Goal: Task Accomplishment & Management: Manage account settings

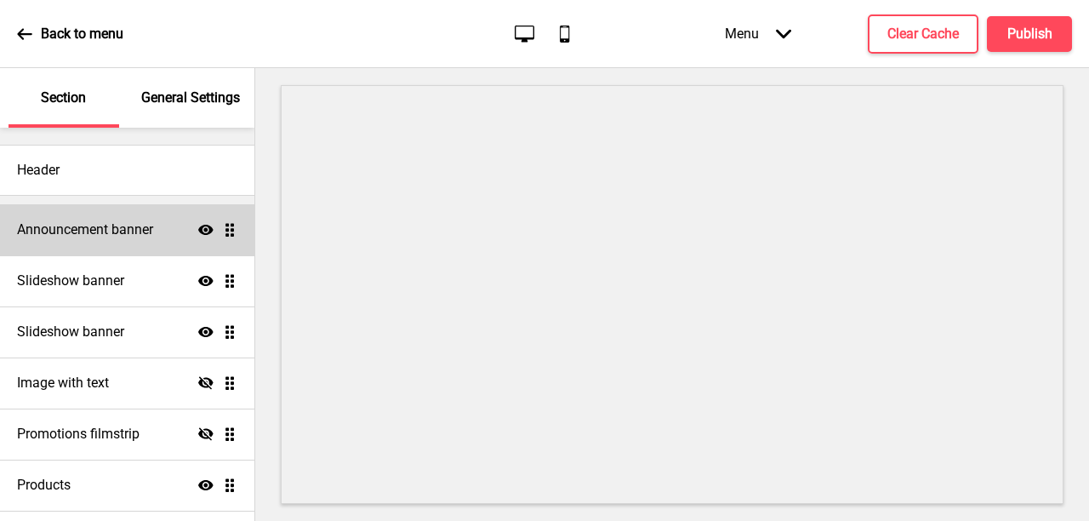
click at [237, 229] on div "Announcement banner Show Drag" at bounding box center [127, 229] width 254 height 51
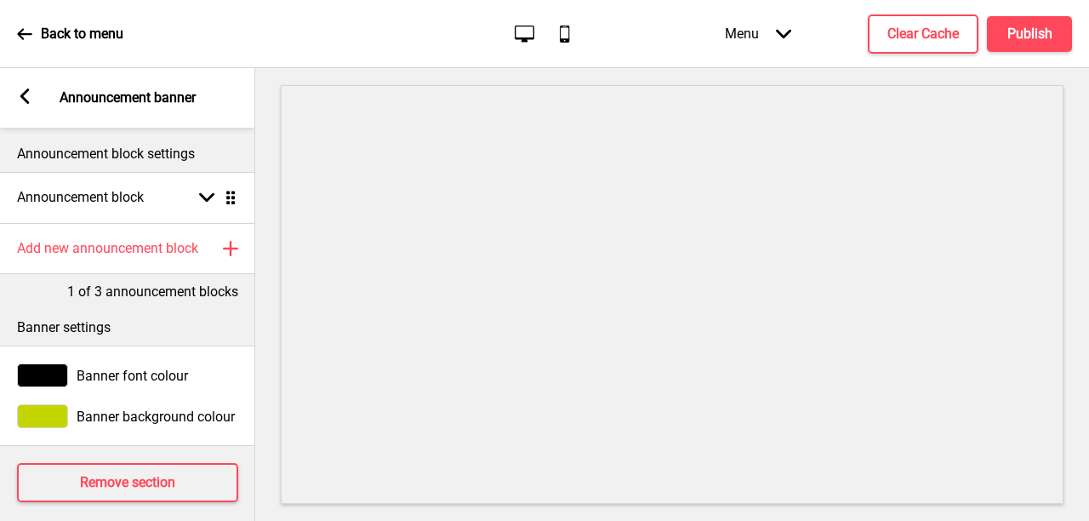
click at [43, 101] on div "Arrow left Announcement banner" at bounding box center [127, 98] width 255 height 60
click at [34, 99] on div "Arrow left Announcement banner" at bounding box center [127, 98] width 255 height 60
click at [20, 100] on rect at bounding box center [24, 96] width 15 height 15
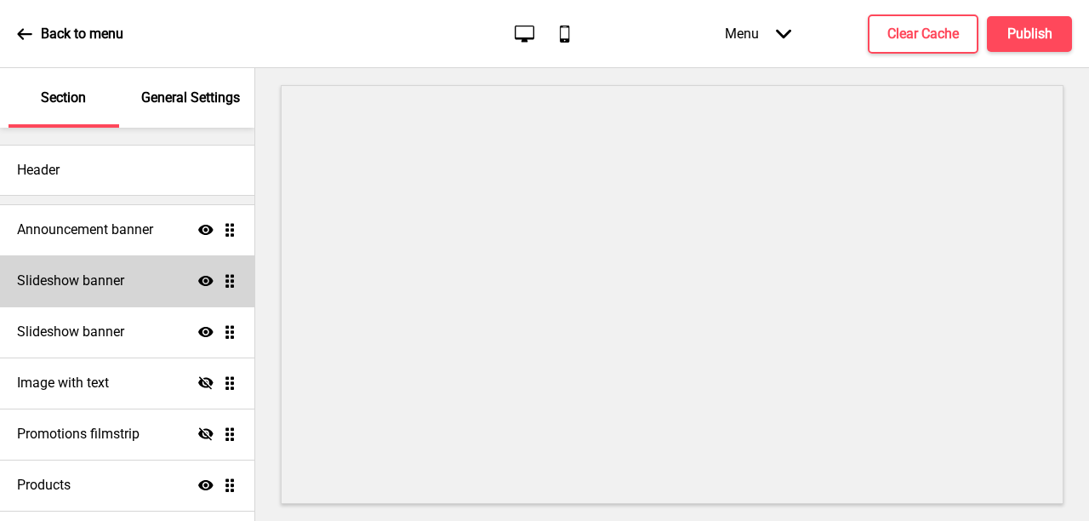
click at [225, 294] on div "Slideshow banner Show Drag" at bounding box center [127, 280] width 254 height 51
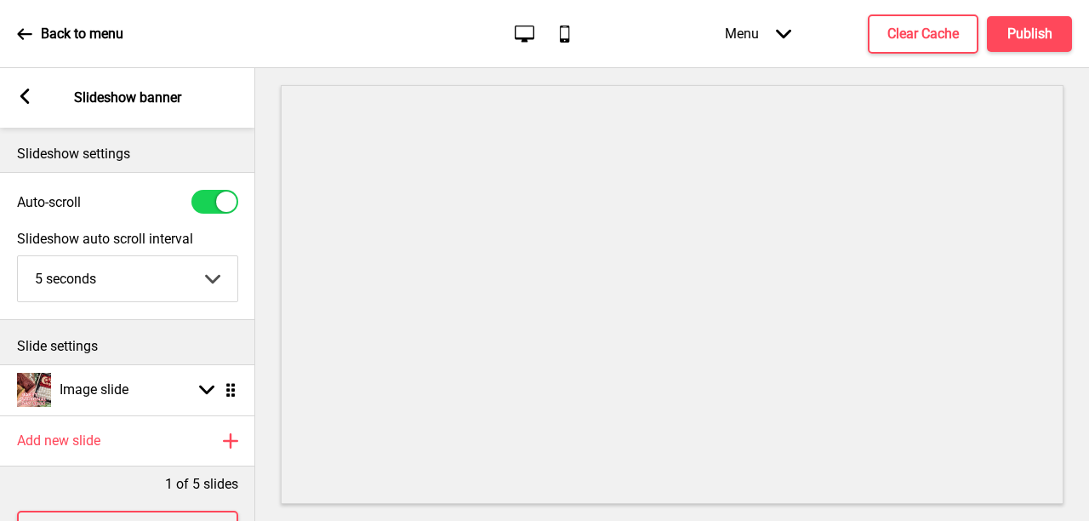
scroll to position [63, 0]
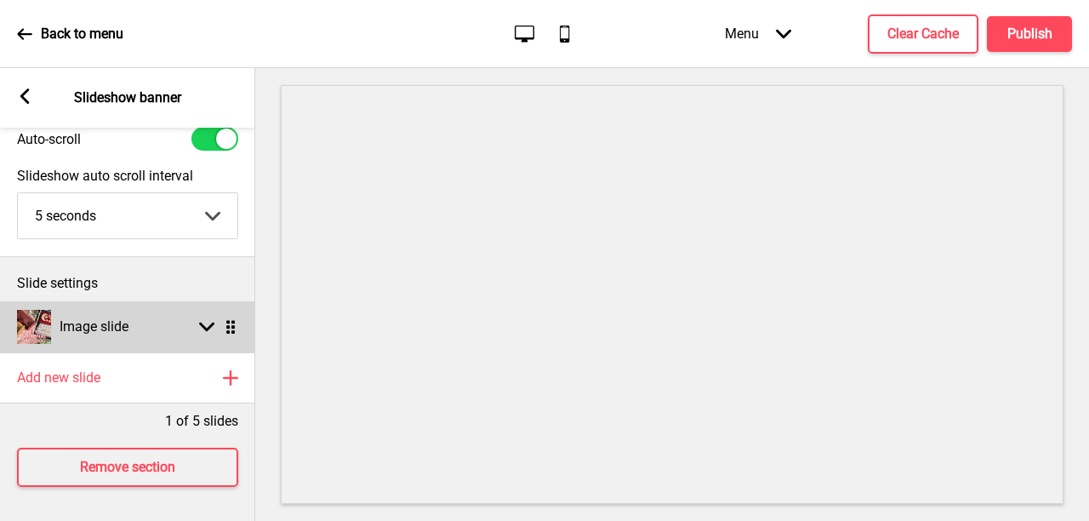
click at [206, 327] on rect at bounding box center [206, 326] width 15 height 15
select select "right"
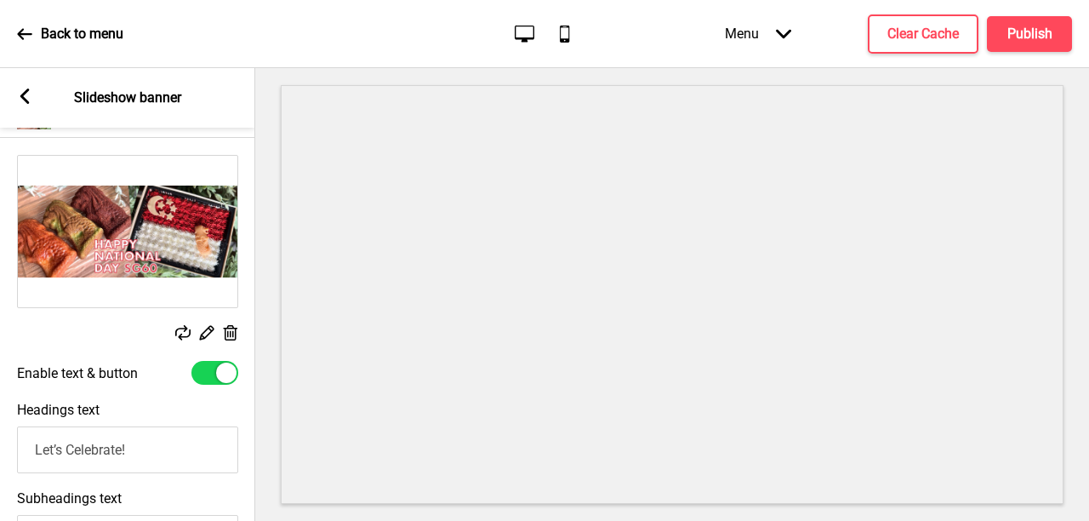
click at [229, 340] on icon at bounding box center [231, 332] width 14 height 15
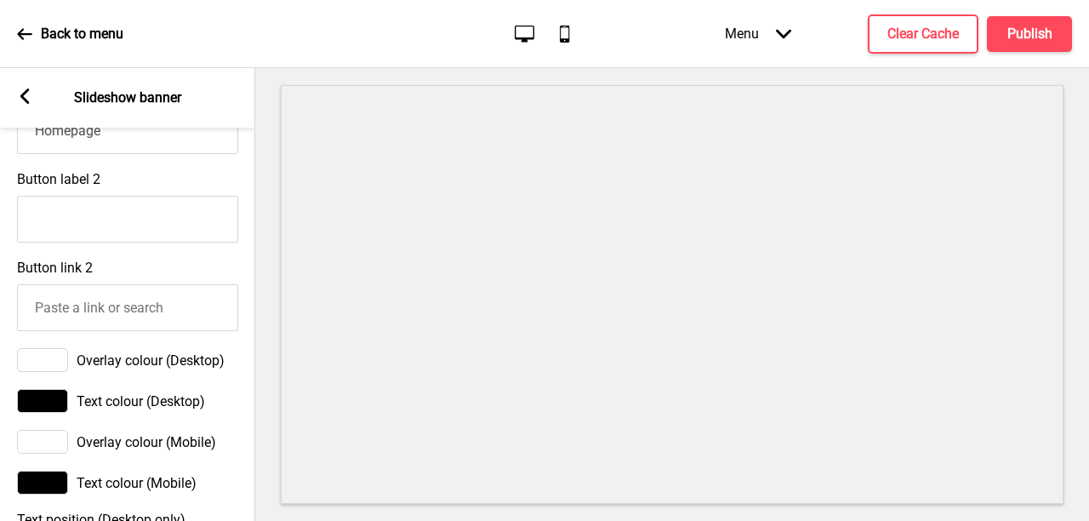
scroll to position [688, 0]
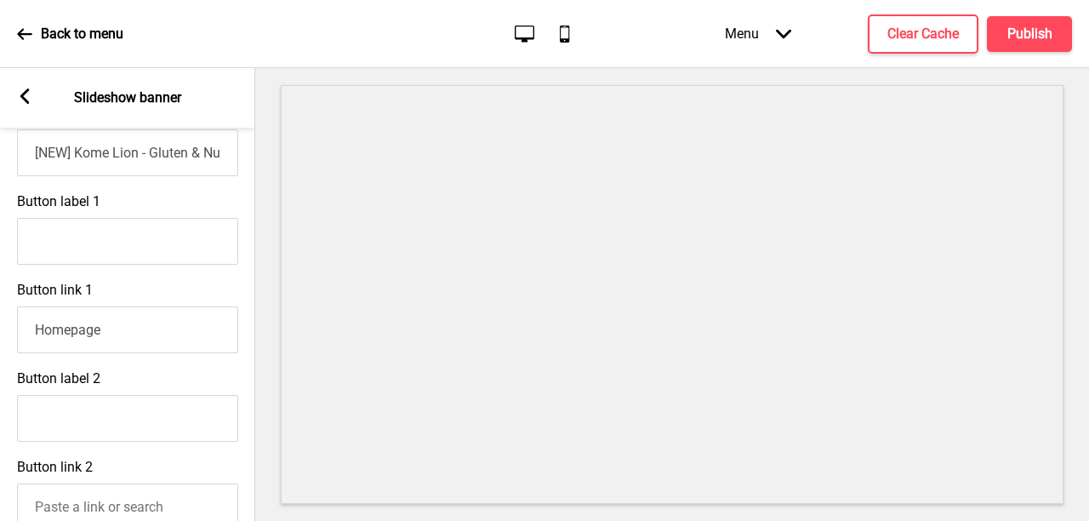
click at [23, 94] on icon at bounding box center [24, 96] width 9 height 15
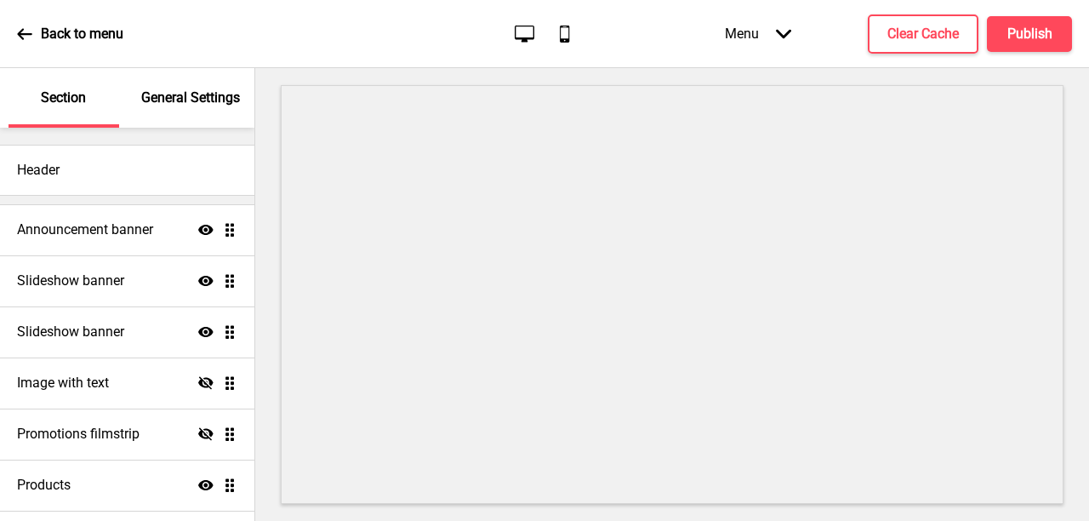
click at [23, 94] on div "Section" at bounding box center [64, 98] width 111 height 60
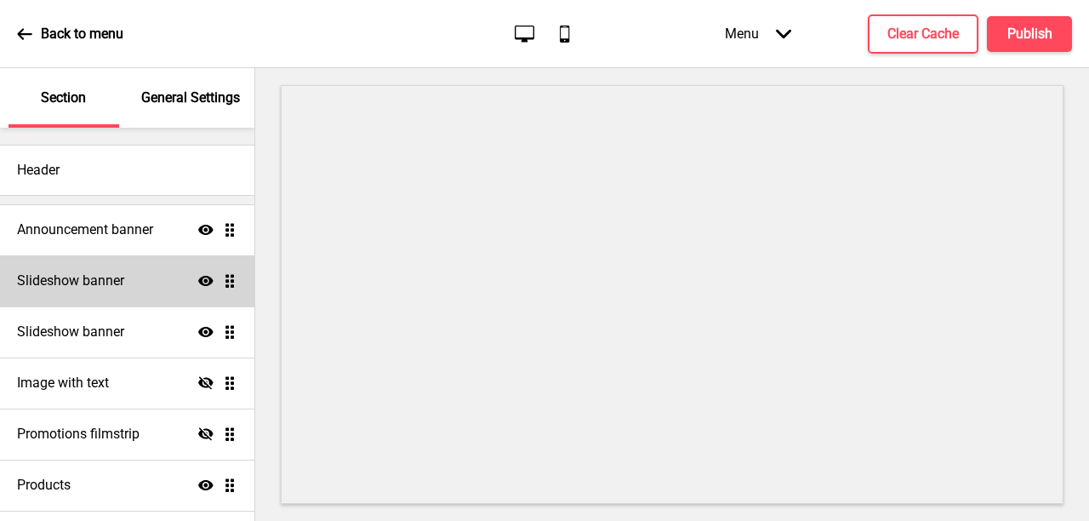
click at [237, 276] on div "Slideshow banner Show Drag" at bounding box center [127, 280] width 254 height 51
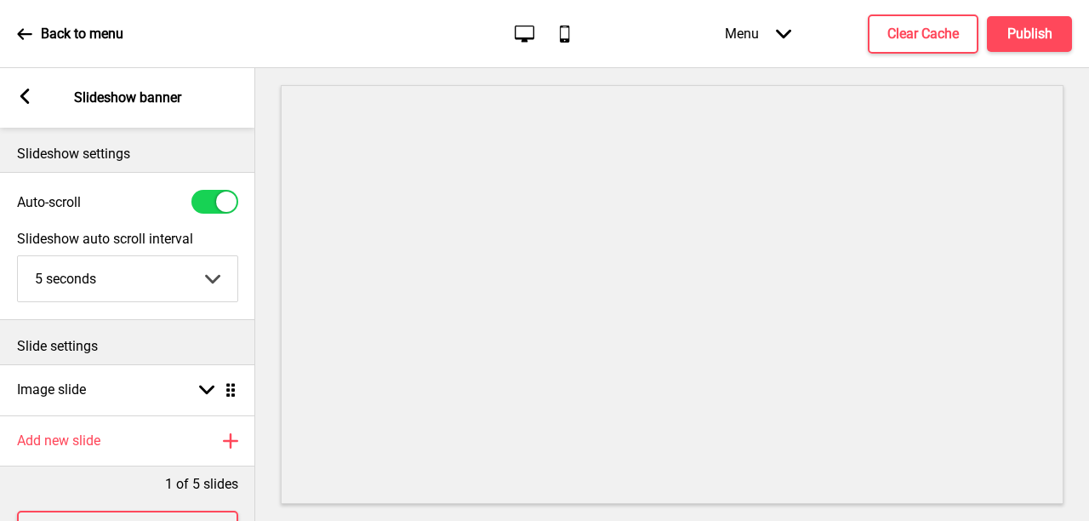
click at [26, 89] on rect at bounding box center [24, 96] width 15 height 15
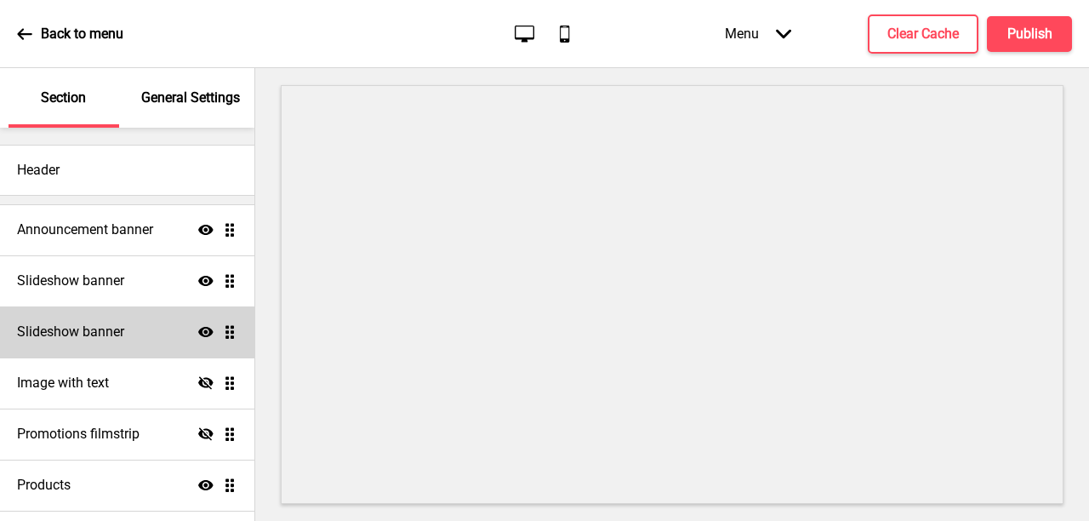
click at [135, 326] on div "Slideshow banner Show Drag" at bounding box center [127, 331] width 254 height 51
select select "6000"
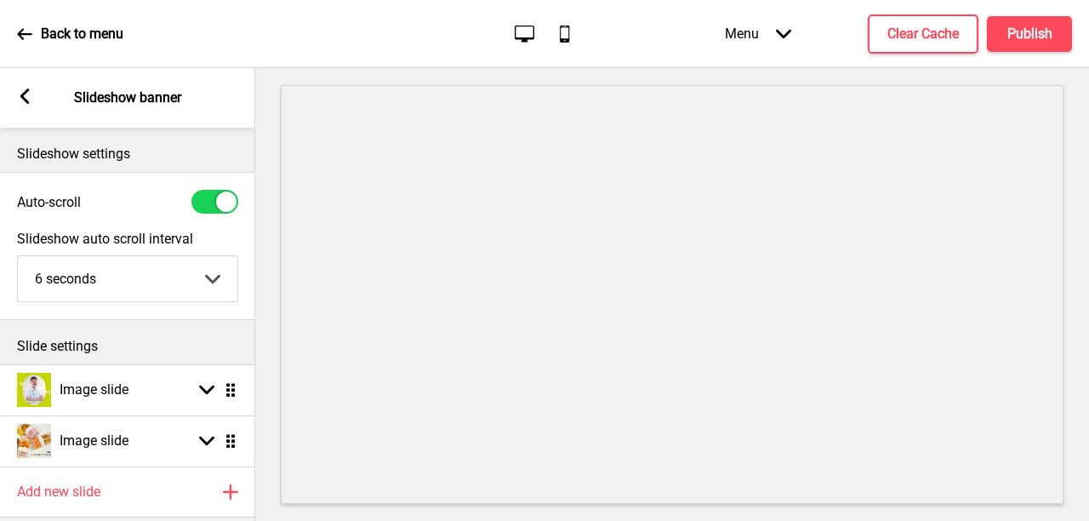
click at [27, 113] on div "Arrow left Slideshow banner" at bounding box center [127, 98] width 255 height 60
click at [22, 87] on div "Arrow left Slideshow banner" at bounding box center [127, 98] width 255 height 60
click at [30, 99] on rect at bounding box center [24, 96] width 15 height 15
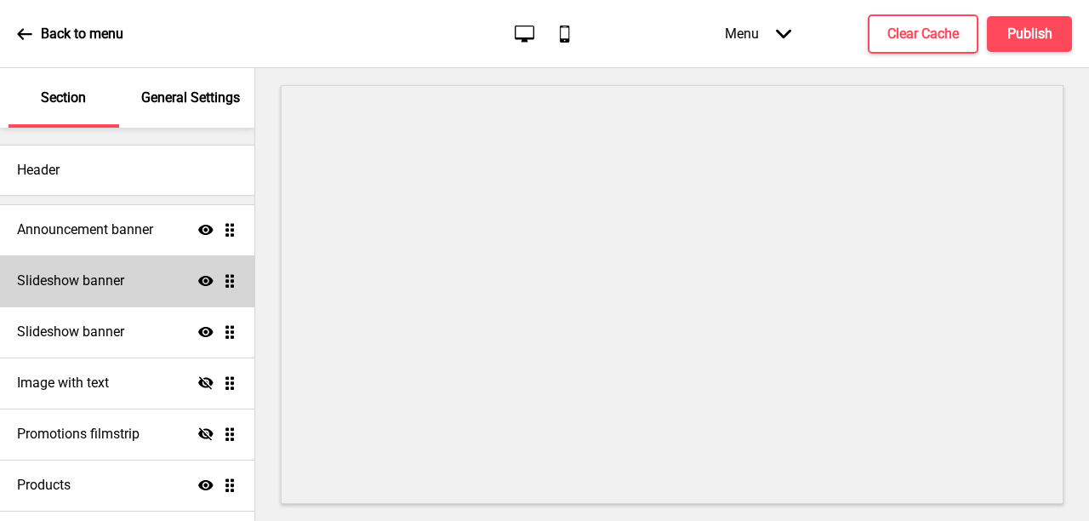
click at [233, 291] on div "Slideshow banner Show Drag" at bounding box center [127, 280] width 254 height 51
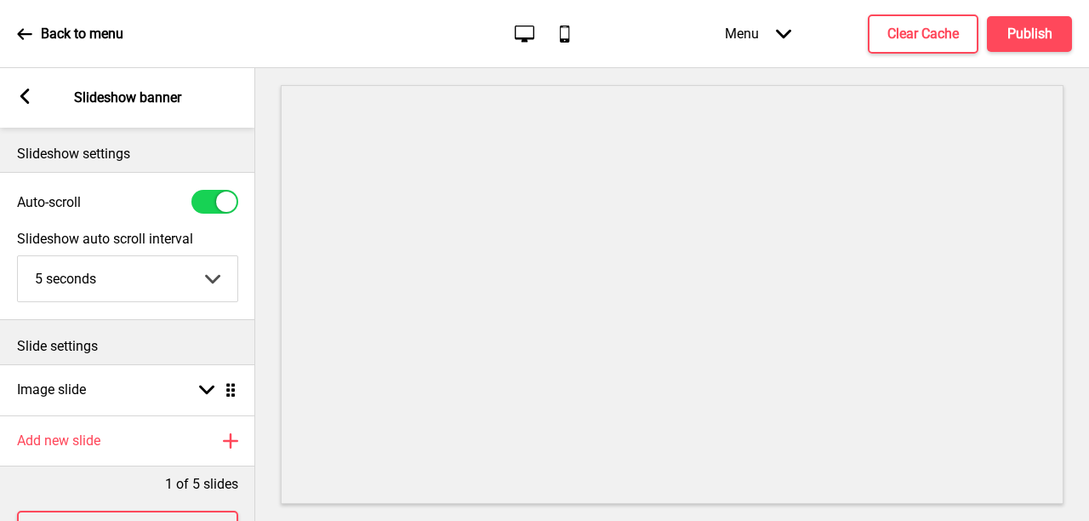
scroll to position [60, 0]
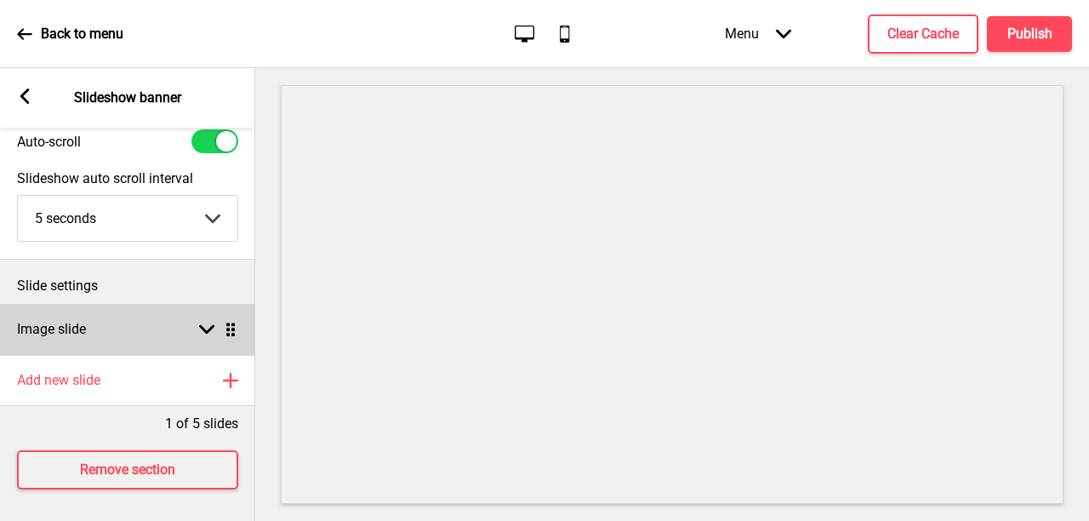
click at [194, 314] on div "Image slide Arrow down Drag" at bounding box center [127, 329] width 255 height 51
select select "right"
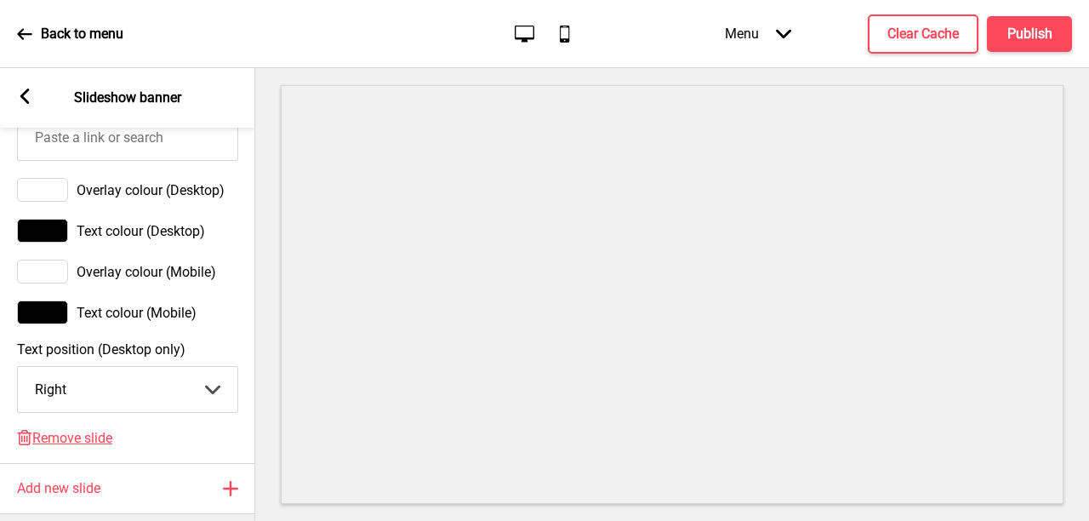
scroll to position [1171, 0]
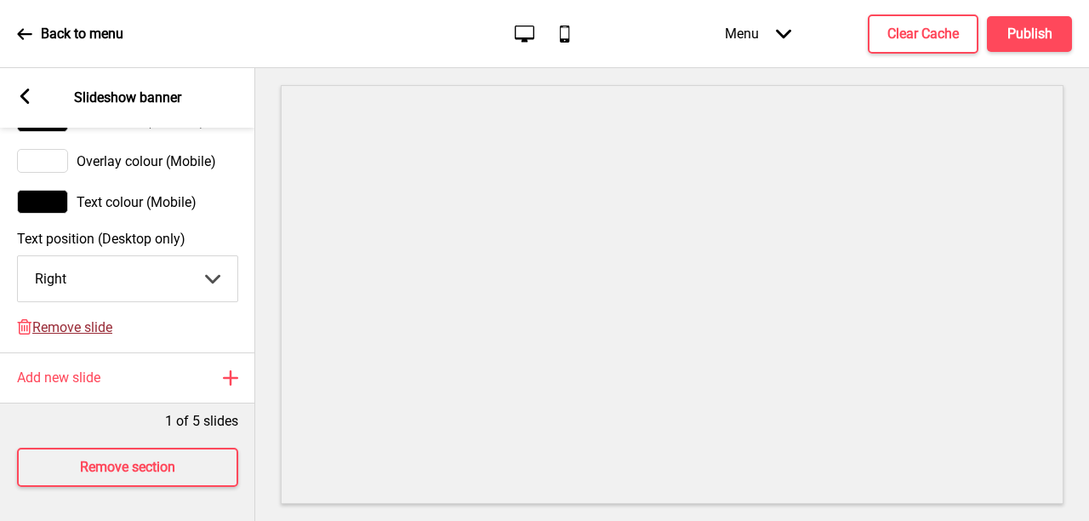
click at [94, 325] on span "Remove slide" at bounding box center [72, 327] width 80 height 16
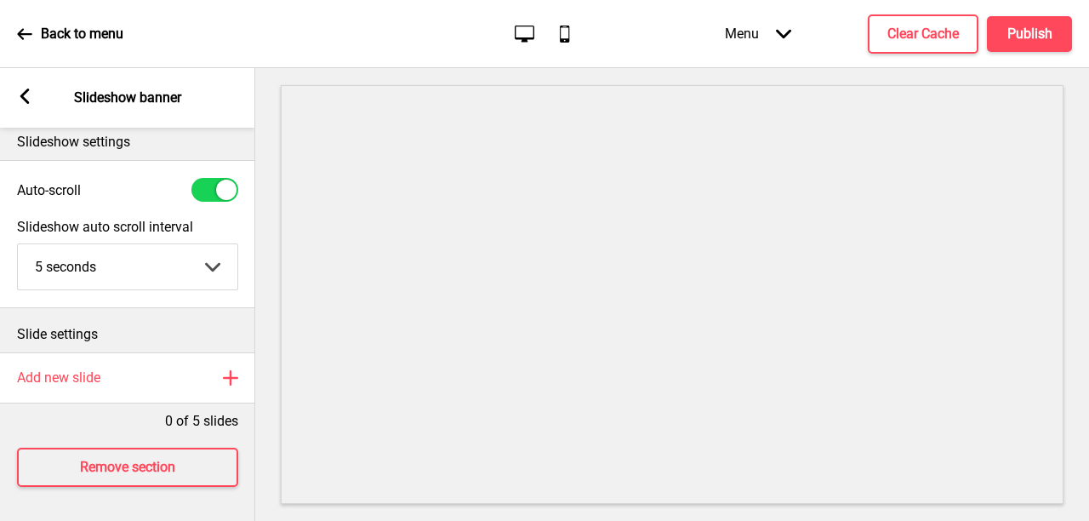
click at [25, 103] on rect at bounding box center [24, 96] width 15 height 15
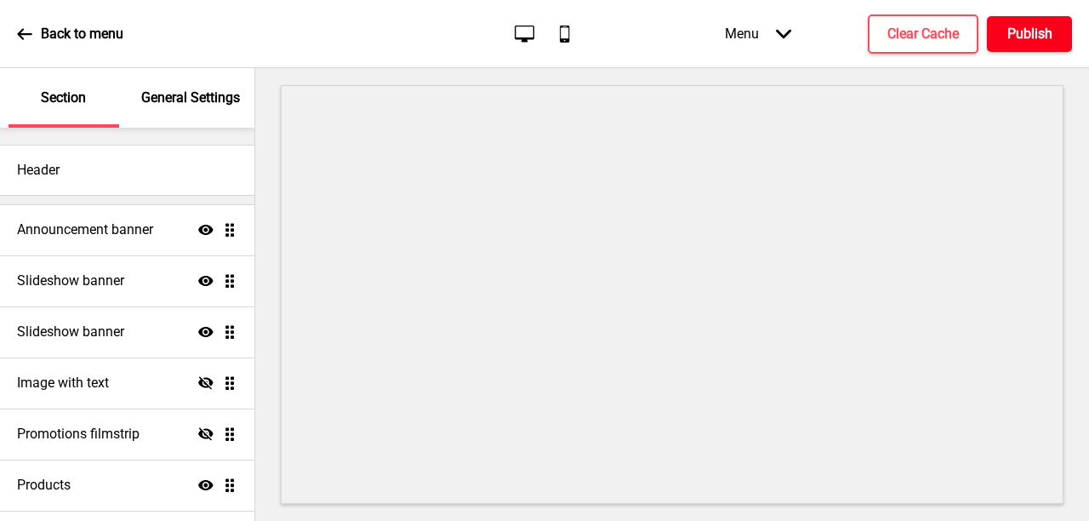
click at [1006, 48] on button "Publish" at bounding box center [1029, 34] width 85 height 36
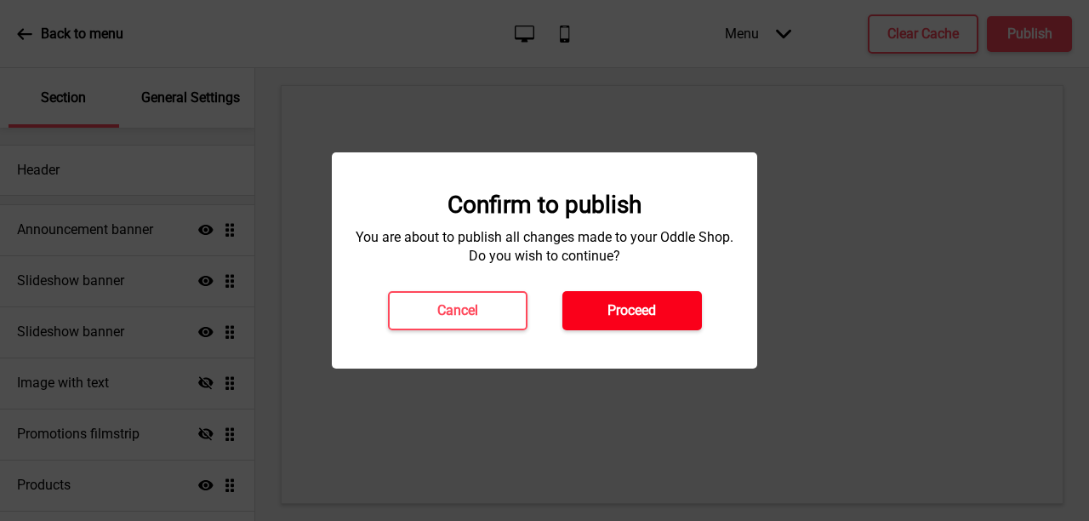
click at [617, 305] on h4 "Proceed" at bounding box center [632, 310] width 49 height 19
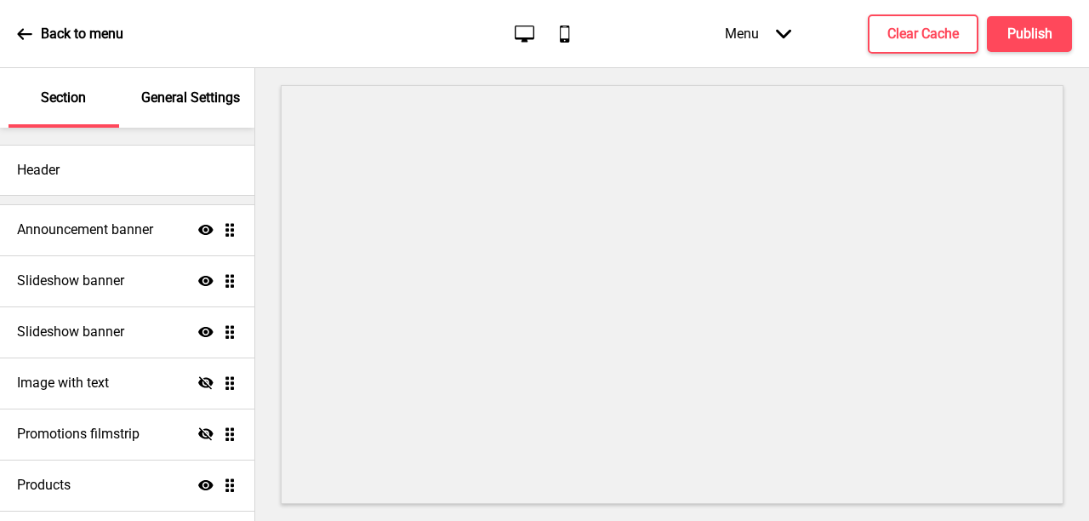
click at [66, 42] on p "Back to menu" at bounding box center [82, 34] width 83 height 19
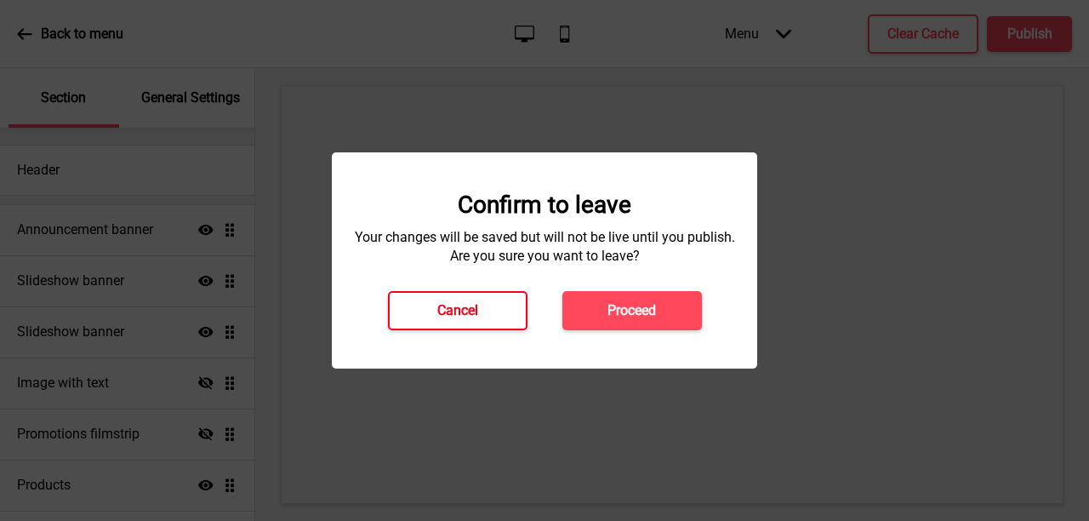
click at [452, 305] on h4 "Cancel" at bounding box center [457, 310] width 41 height 19
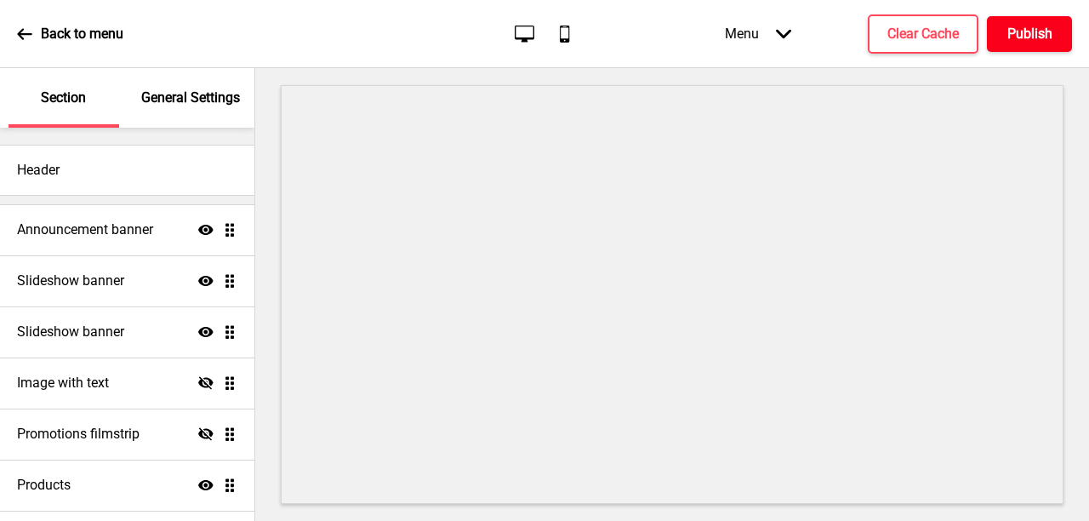
click at [1049, 34] on h4 "Publish" at bounding box center [1030, 34] width 45 height 19
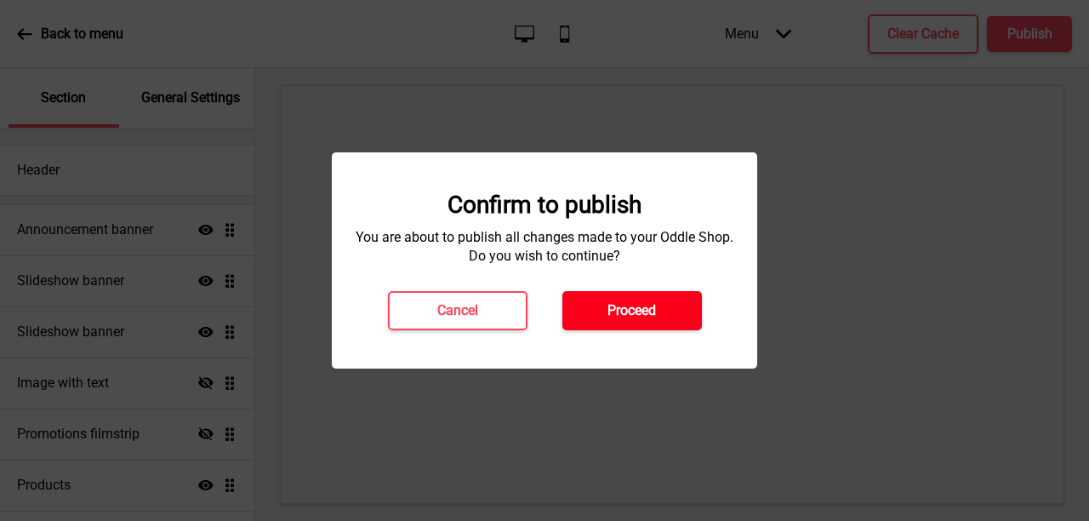
click at [633, 310] on h4 "Proceed" at bounding box center [632, 310] width 49 height 19
